Goal: Find contact information: Find contact information

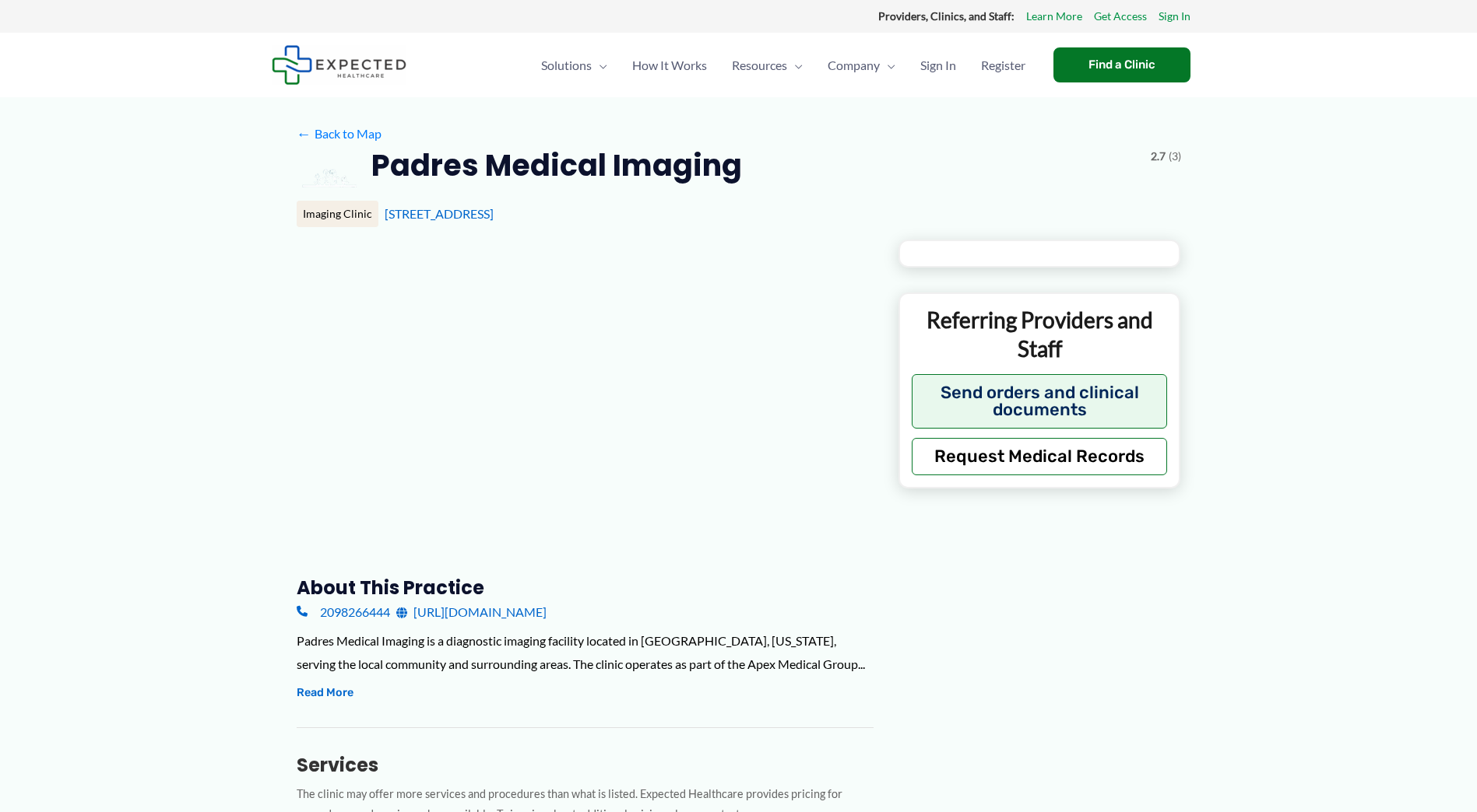
type input "**********"
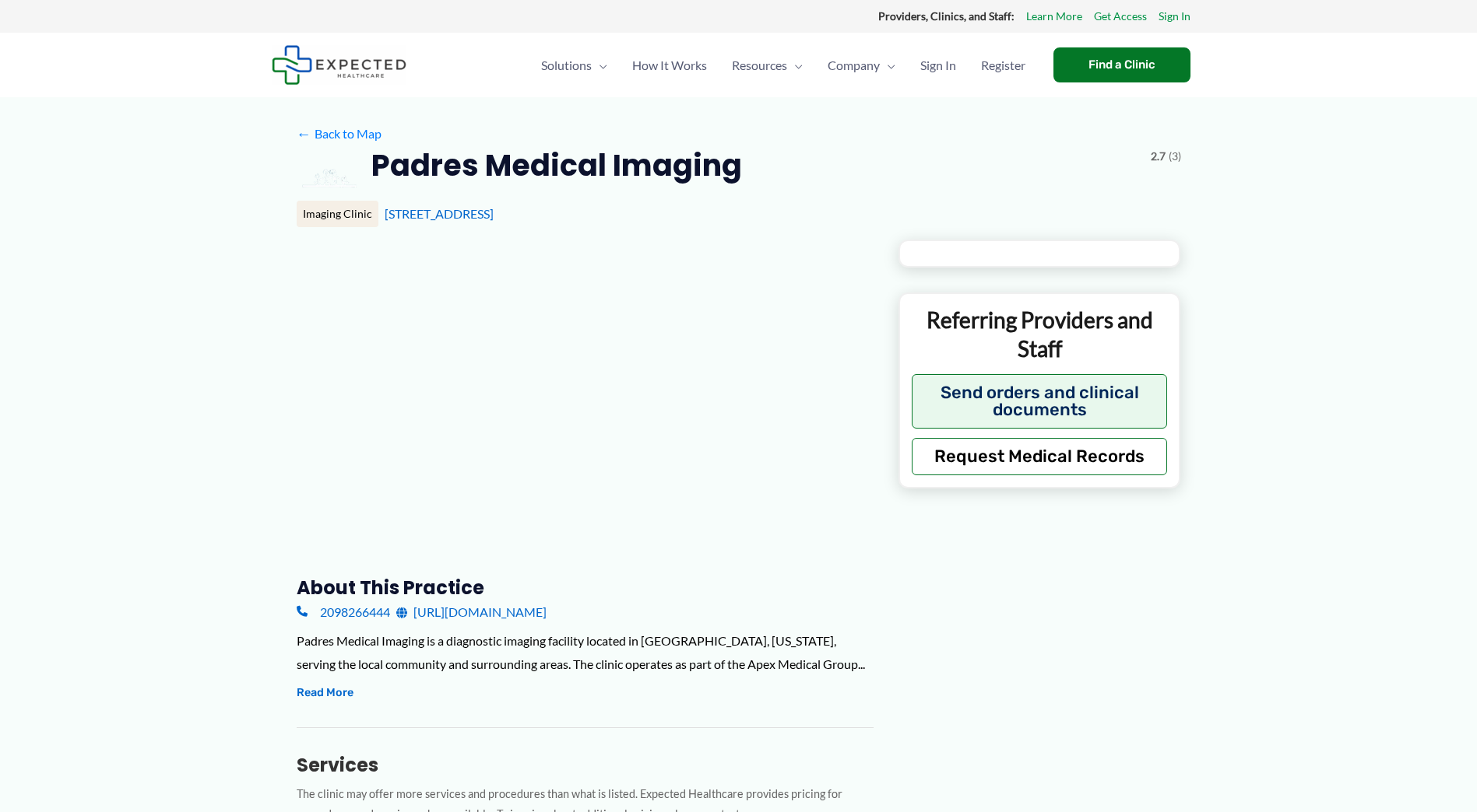
type input "**********"
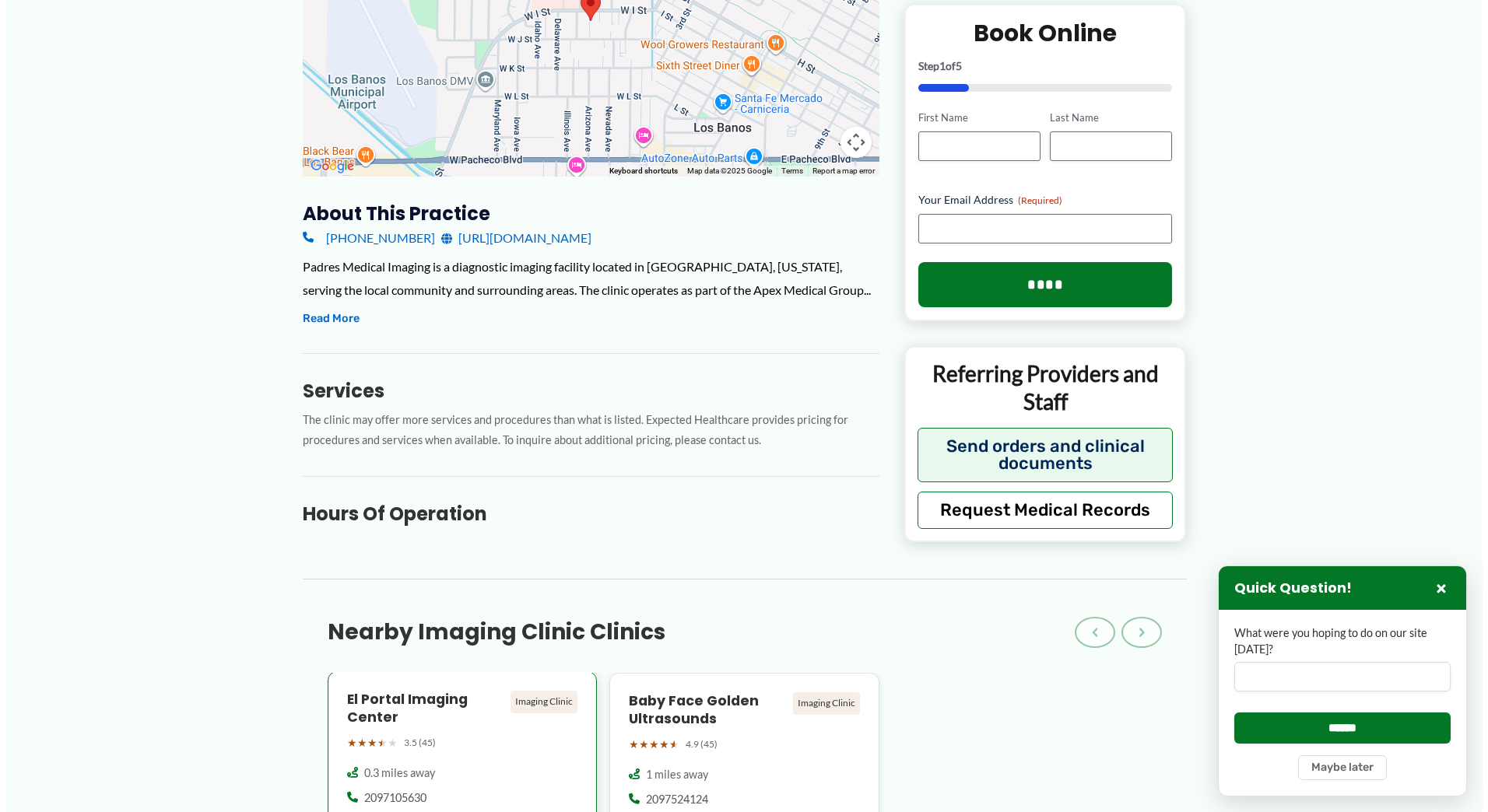
scroll to position [312, 0]
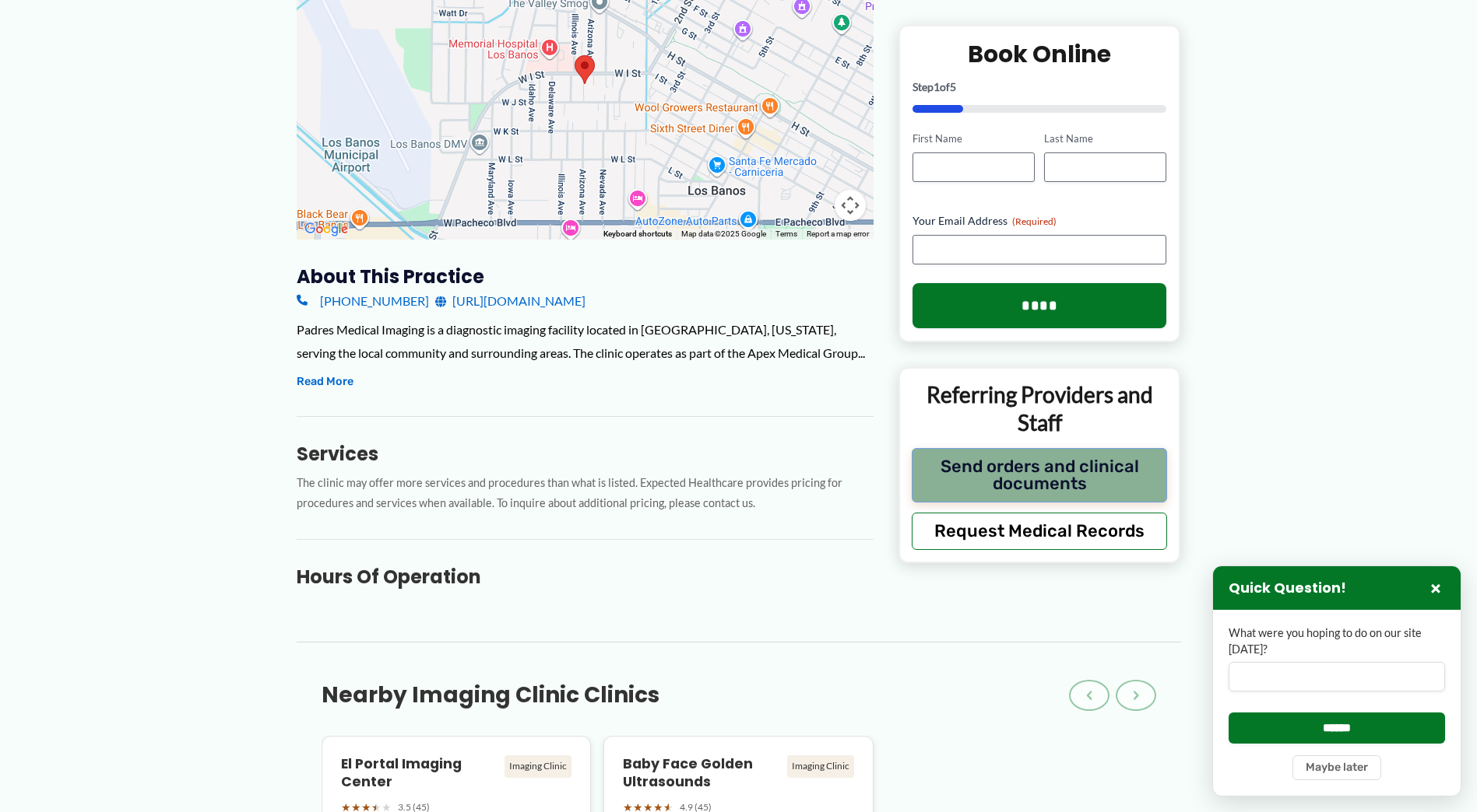
click at [1052, 479] on button "Send orders and clinical documents" at bounding box center [1039, 474] width 256 height 54
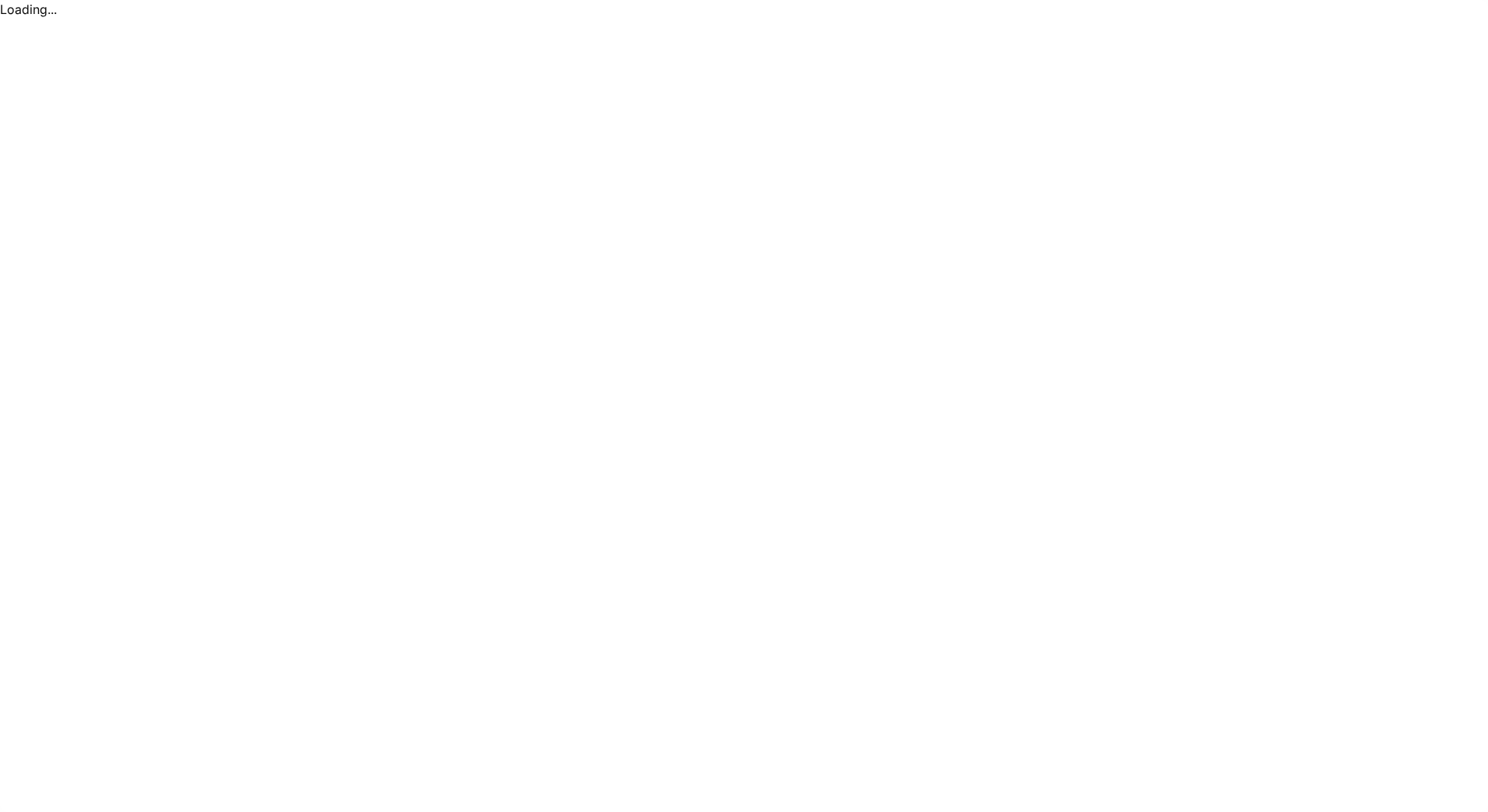
scroll to position [0, 0]
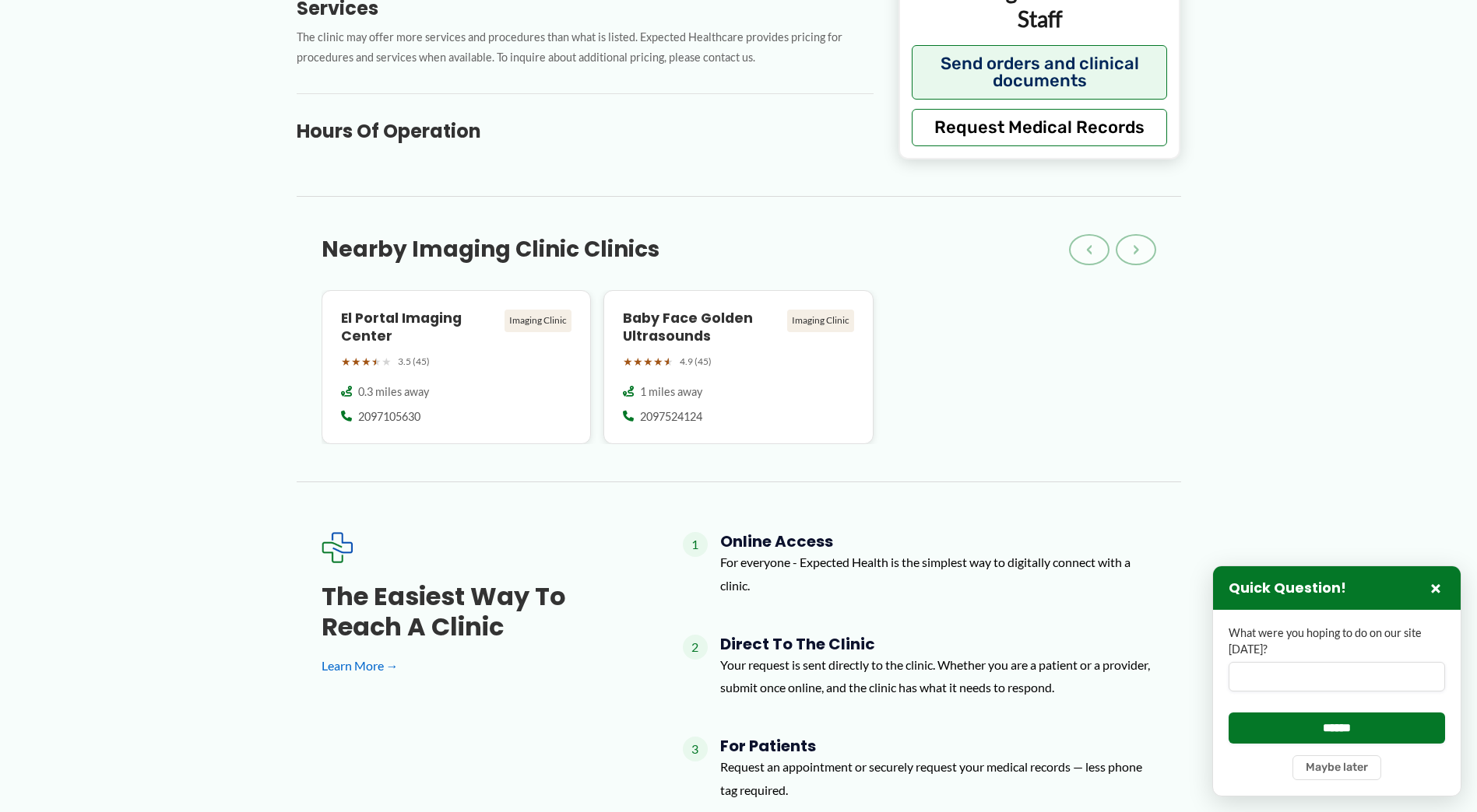
scroll to position [934, 0]
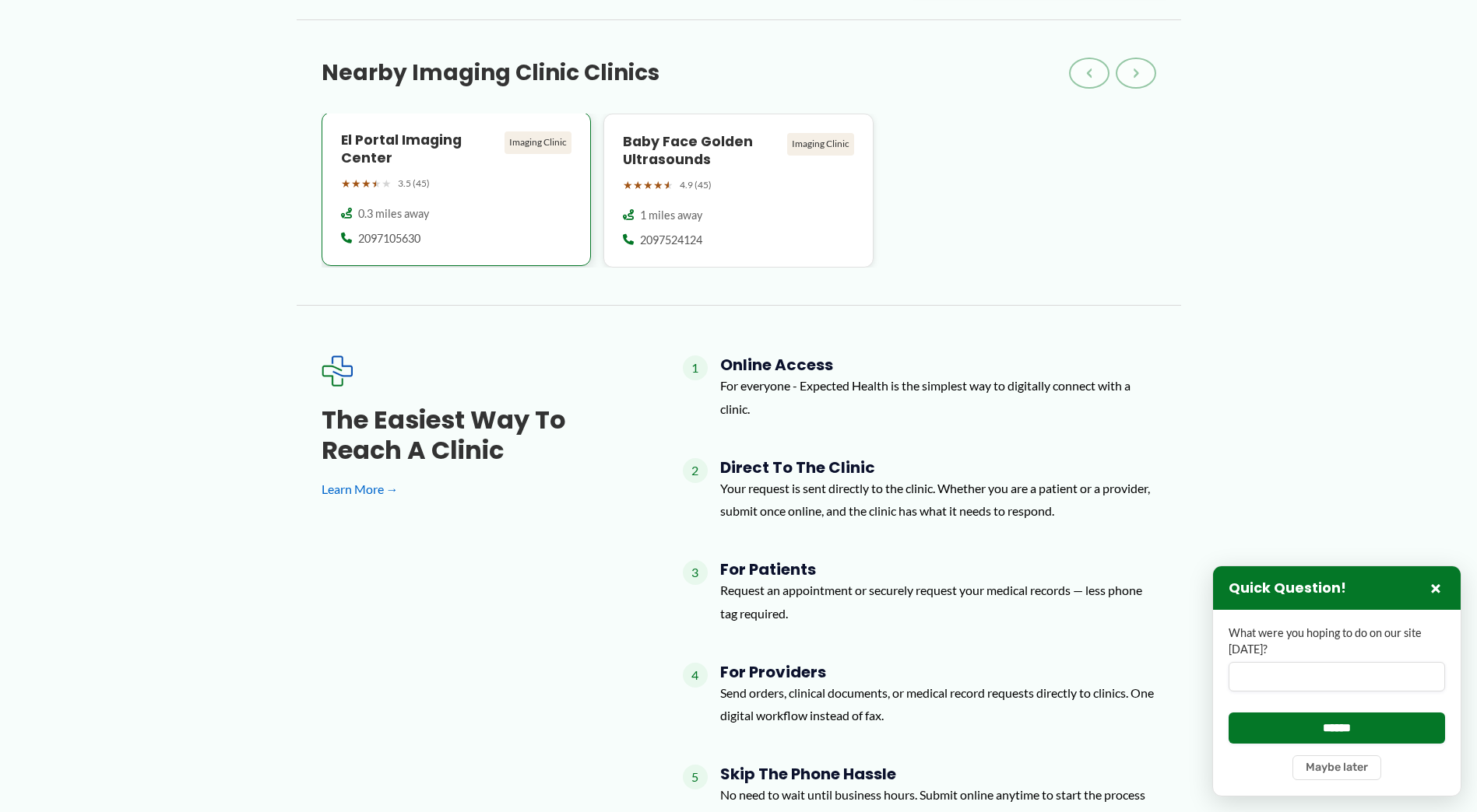
click at [376, 146] on h4 "El Portal Imaging Center" at bounding box center [420, 149] width 158 height 36
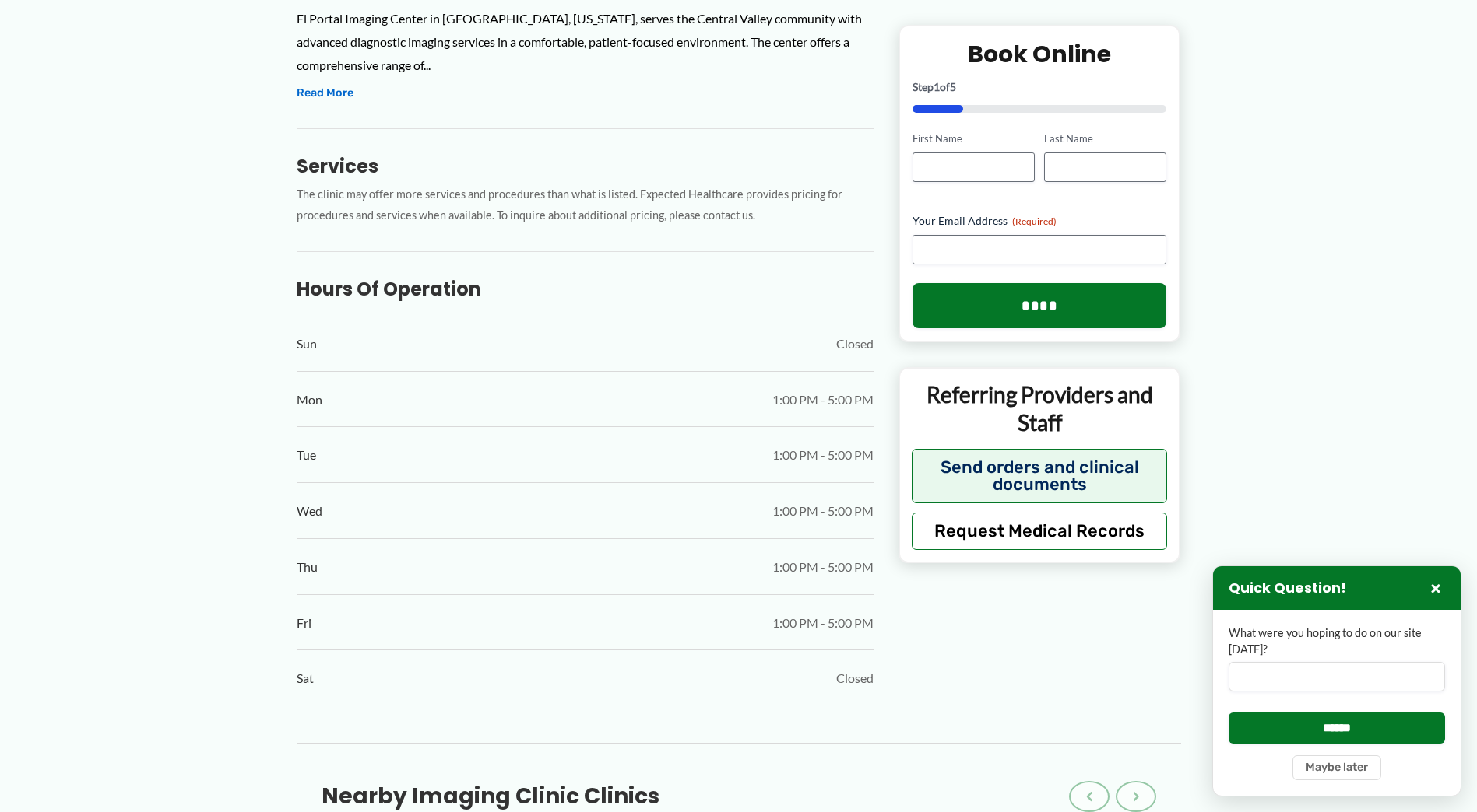
scroll to position [467, 0]
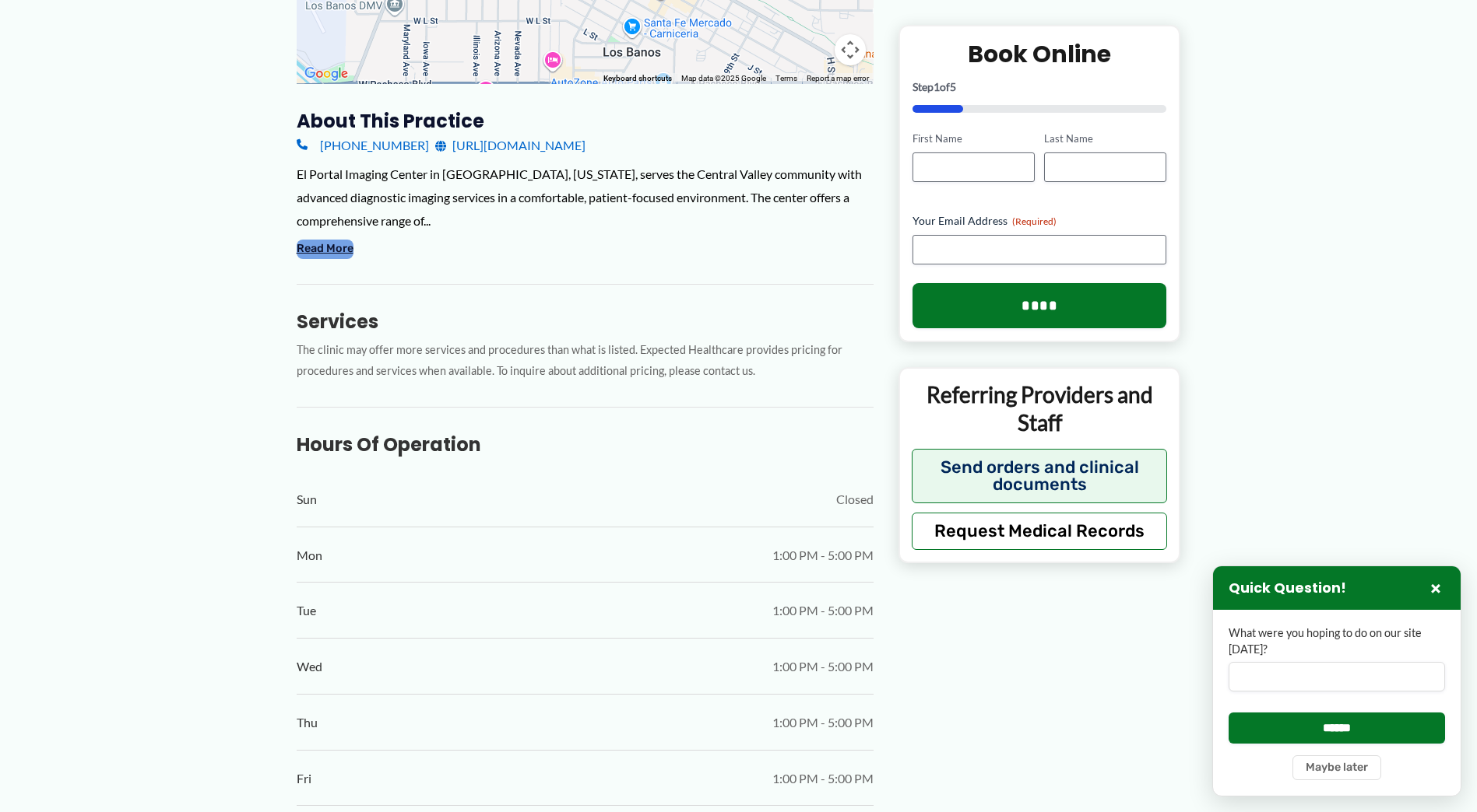
click at [336, 253] on button "Read More" at bounding box center [325, 249] width 57 height 19
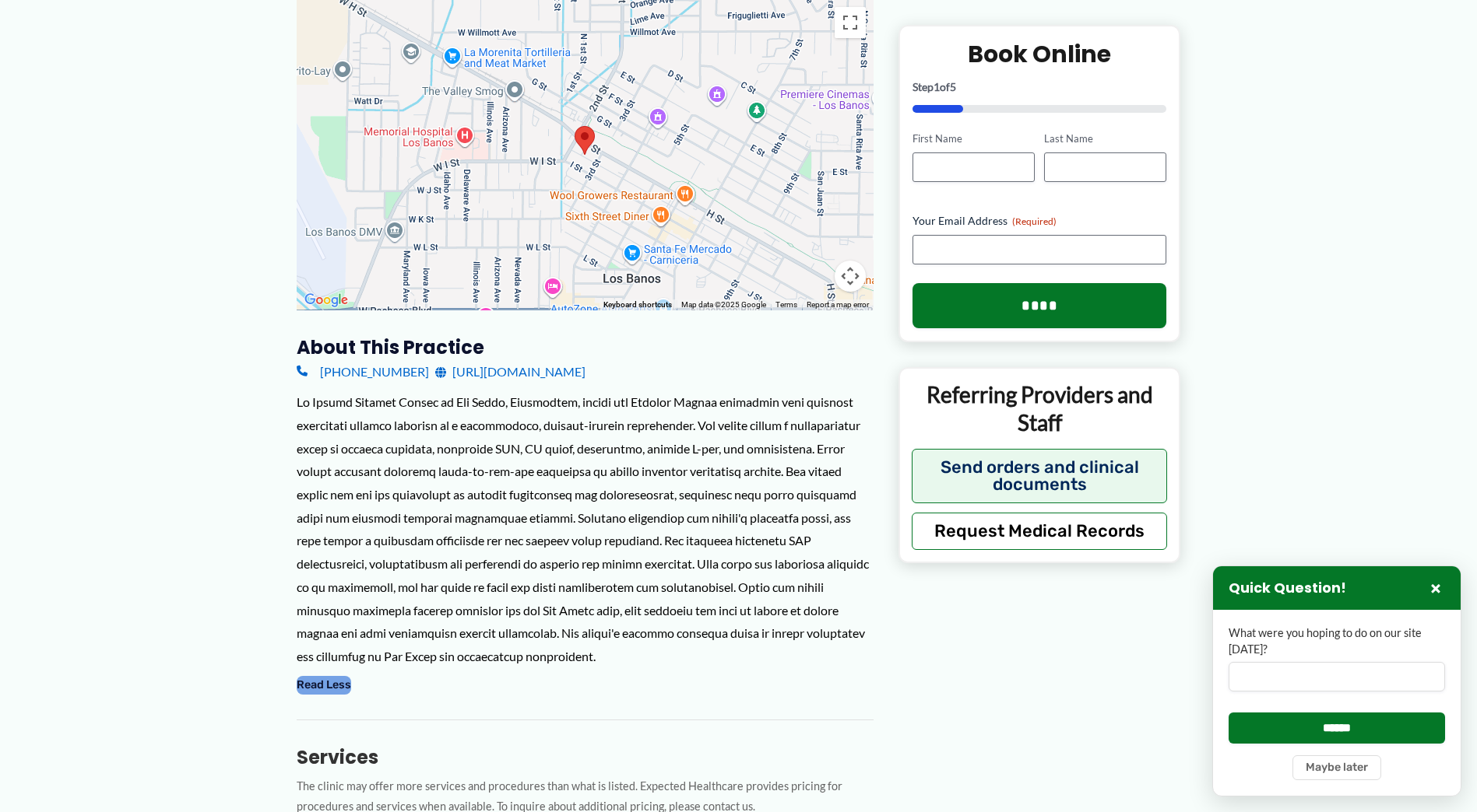
scroll to position [233, 0]
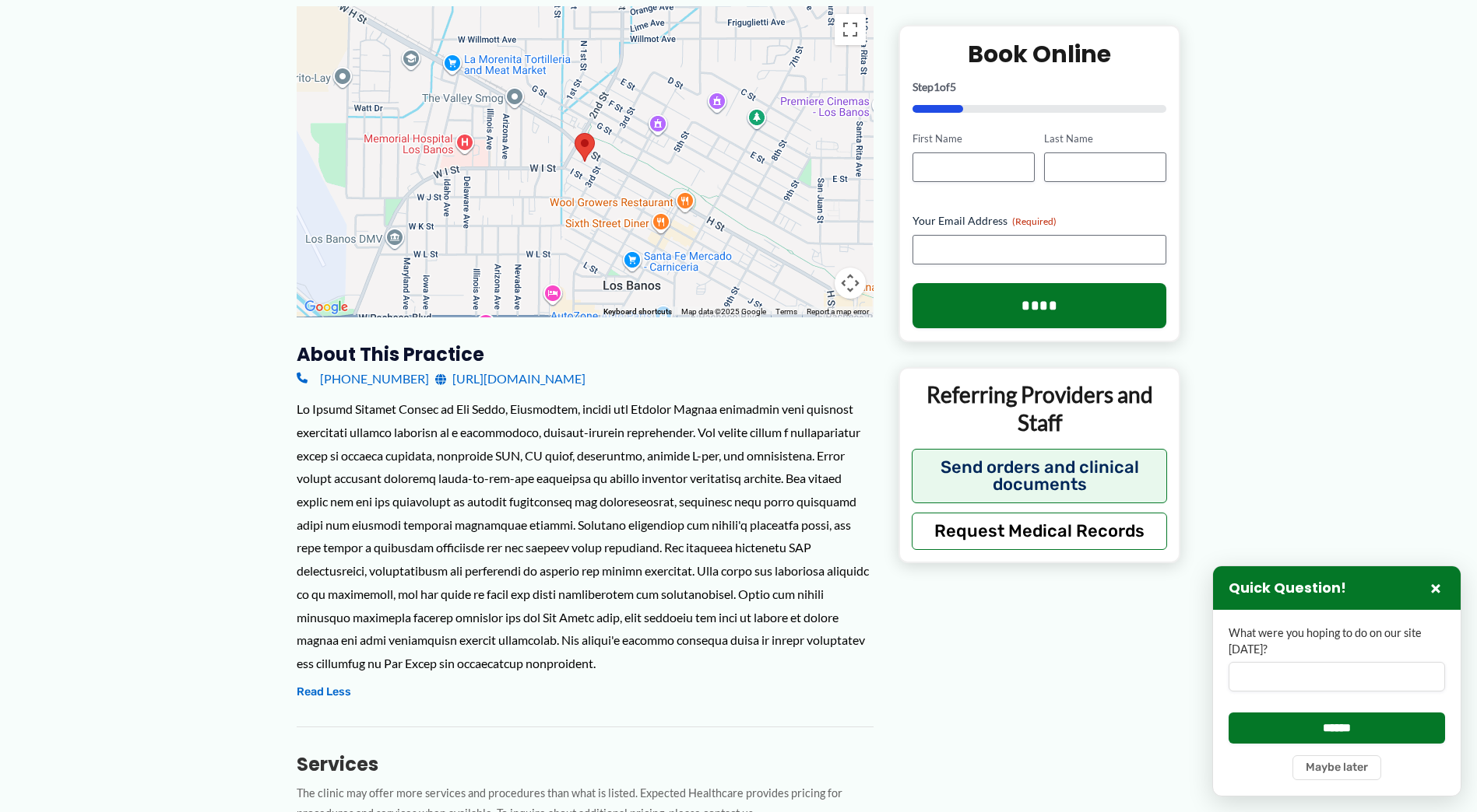
click at [543, 377] on link "[URL][DOMAIN_NAME]" at bounding box center [510, 379] width 150 height 23
